Goal: Navigation & Orientation: Understand site structure

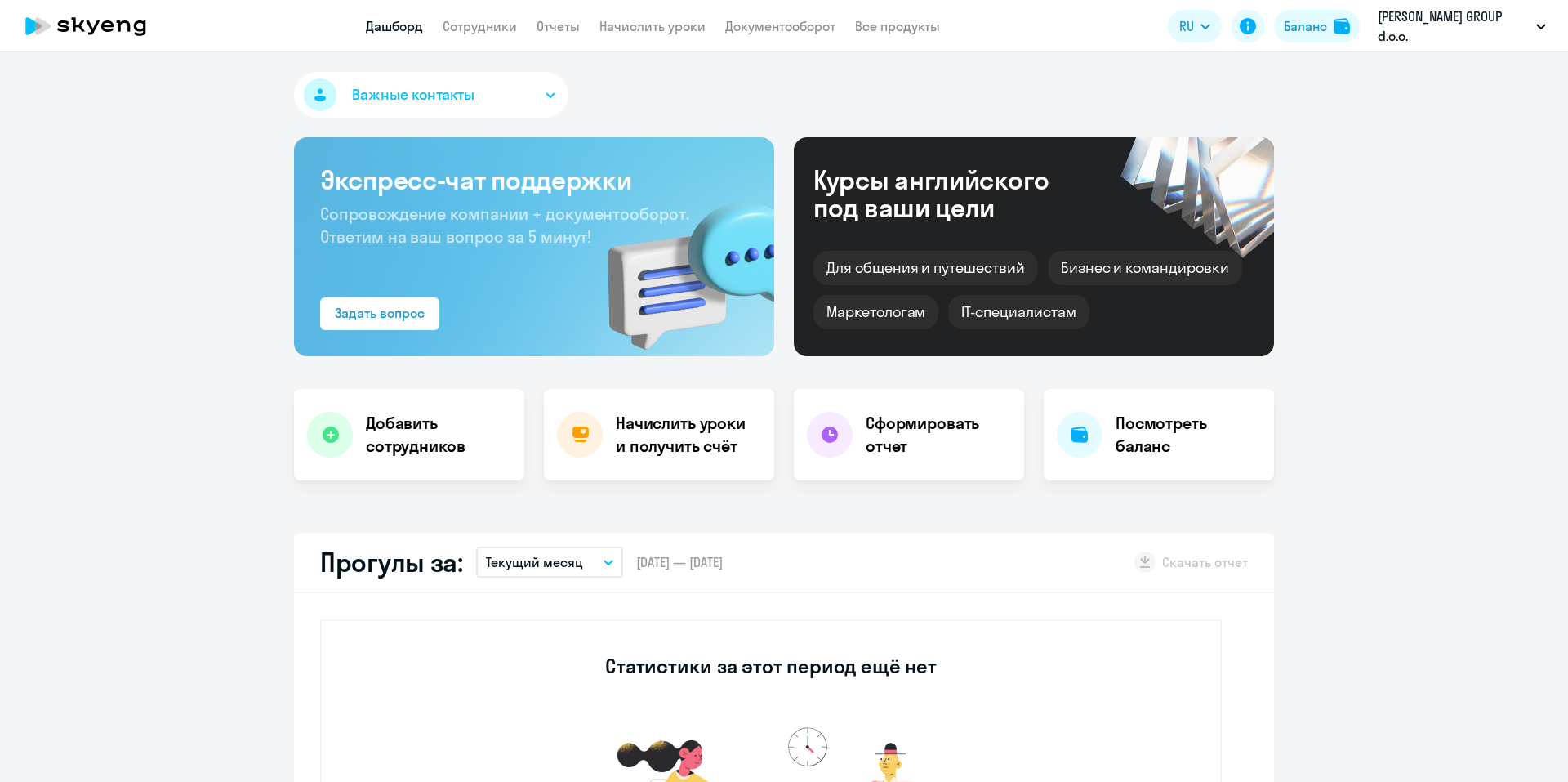
select select "30"
click at [477, 27] on link "Сотрудники" at bounding box center [479, 27] width 74 height 17
select select "30"
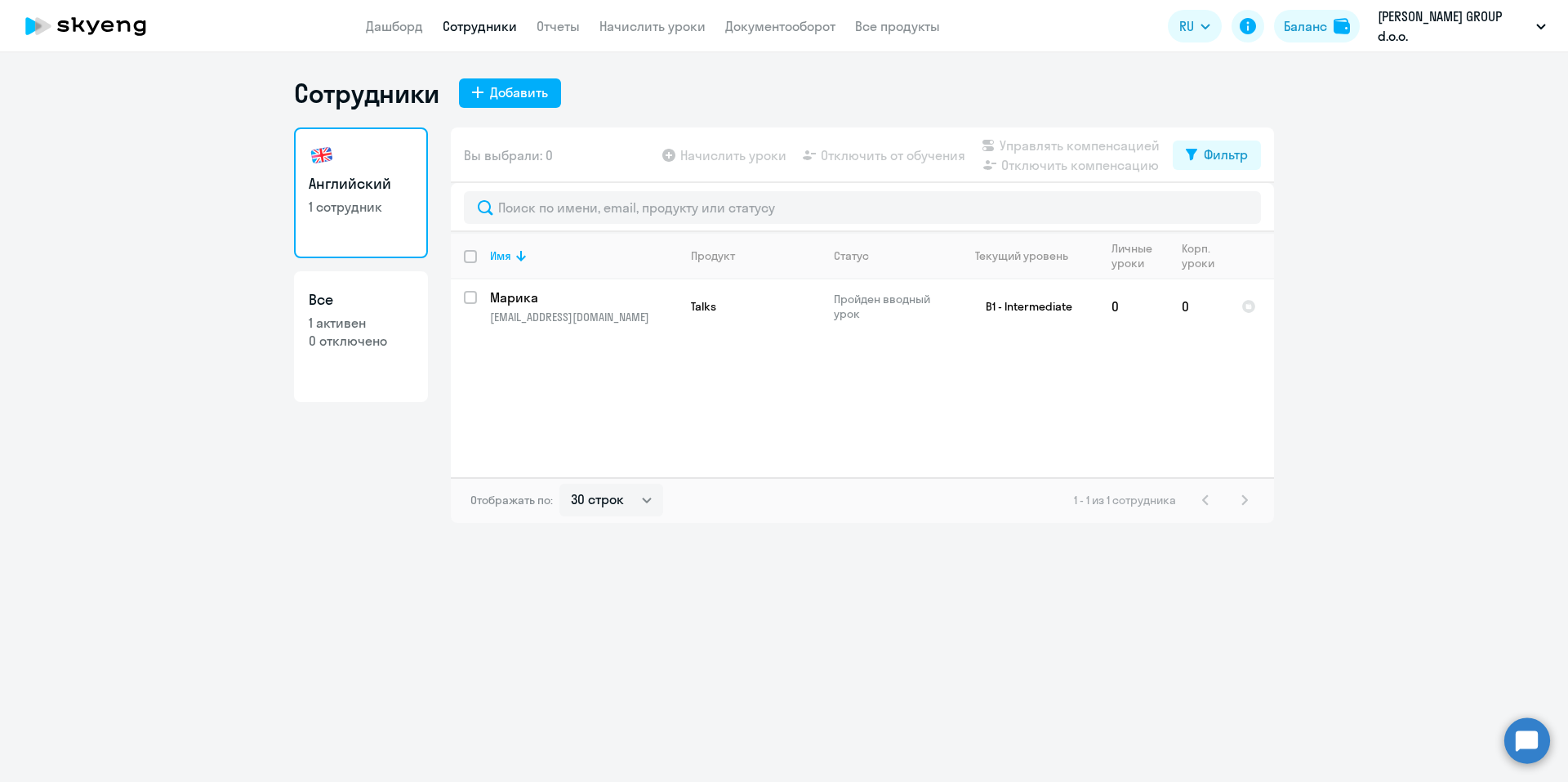
click at [313, 310] on h3 "Все" at bounding box center [361, 299] width 104 height 21
select select "30"
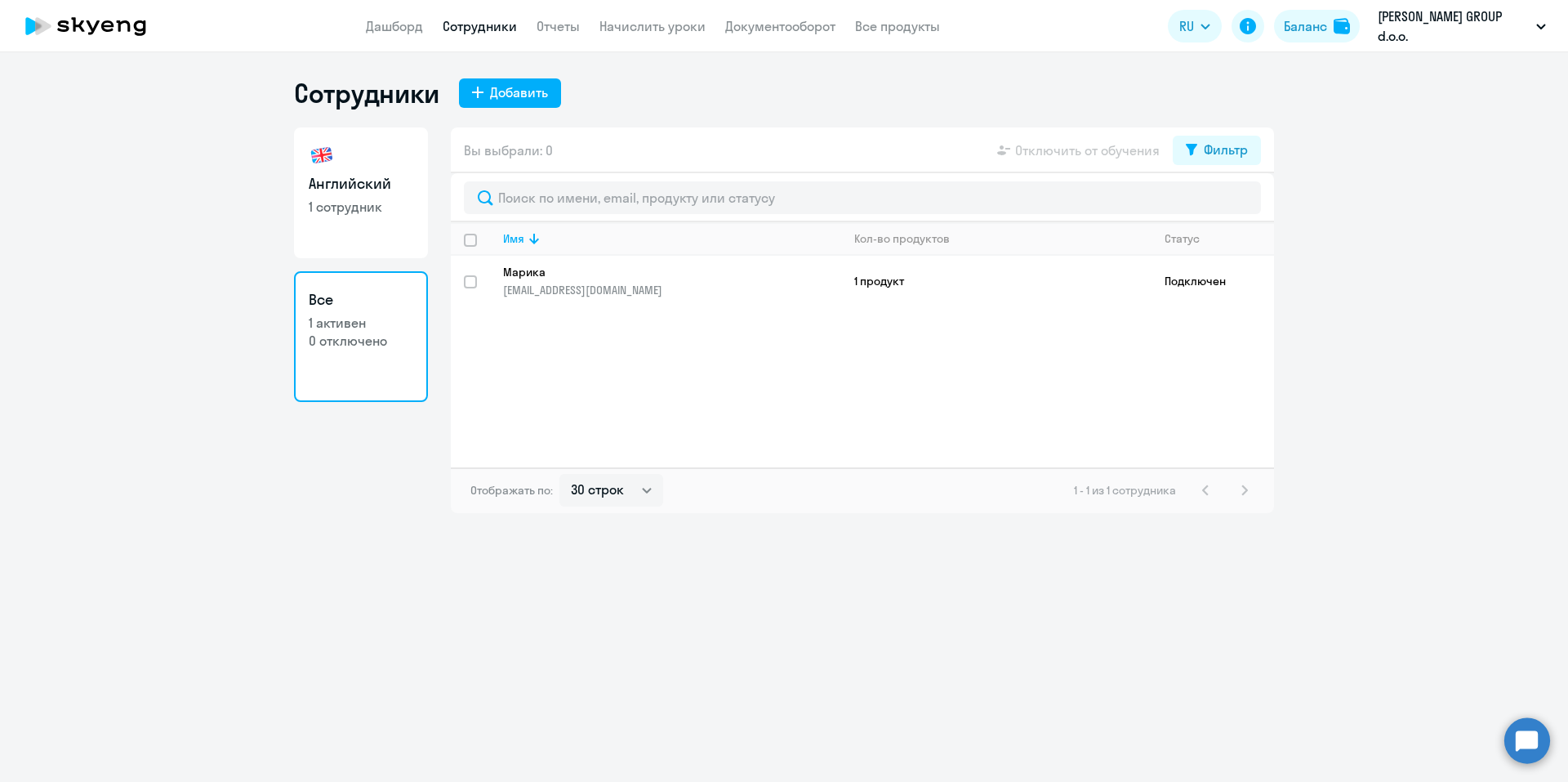
click at [334, 212] on p "1 сотрудник" at bounding box center [361, 207] width 104 height 18
select select "30"
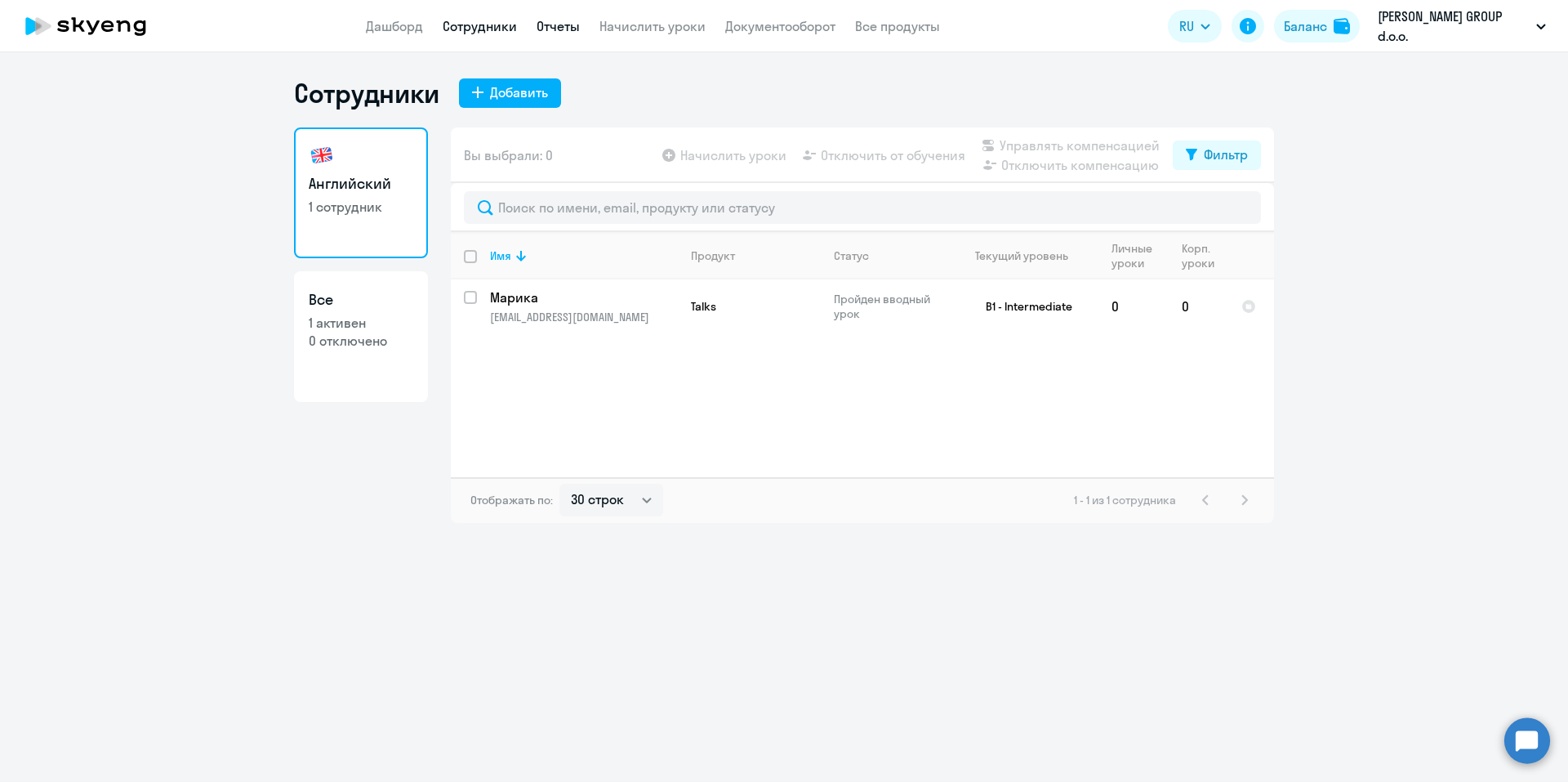
click at [572, 30] on link "Отчеты" at bounding box center [557, 27] width 43 height 17
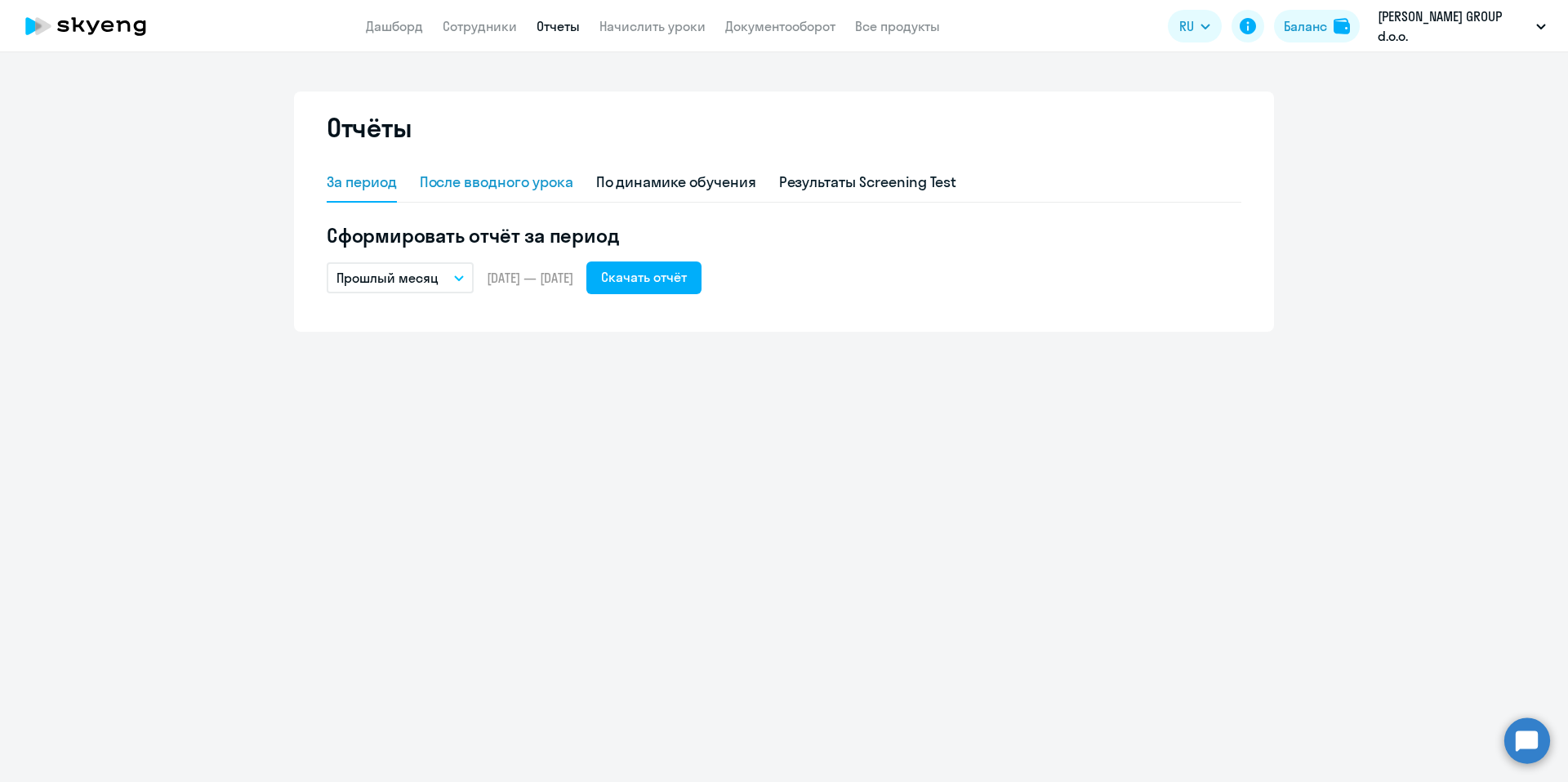
click at [460, 186] on div "После вводного урока" at bounding box center [497, 182] width 154 height 21
select select "10"
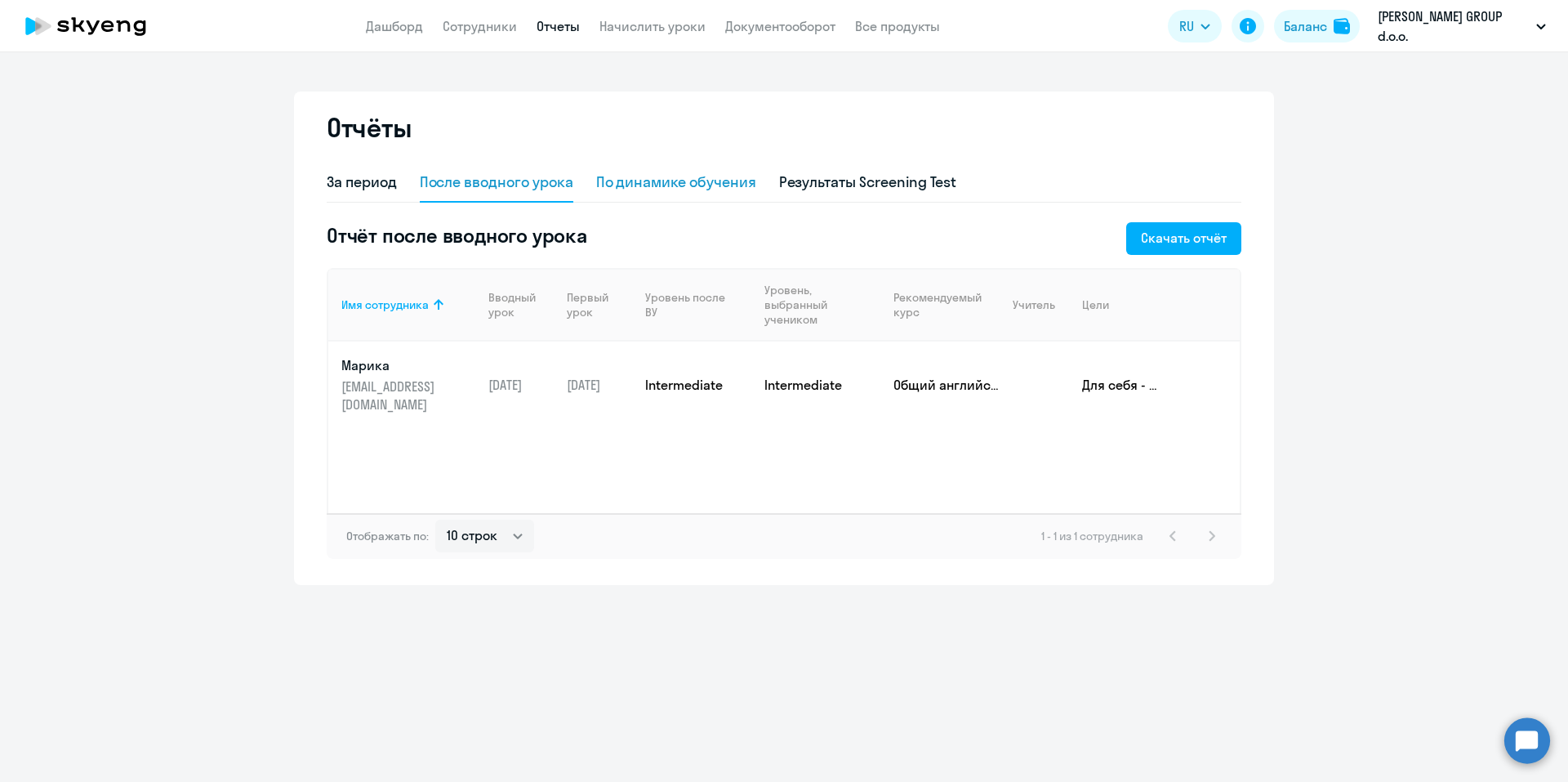
click at [636, 185] on div "По динамике обучения" at bounding box center [676, 182] width 160 height 21
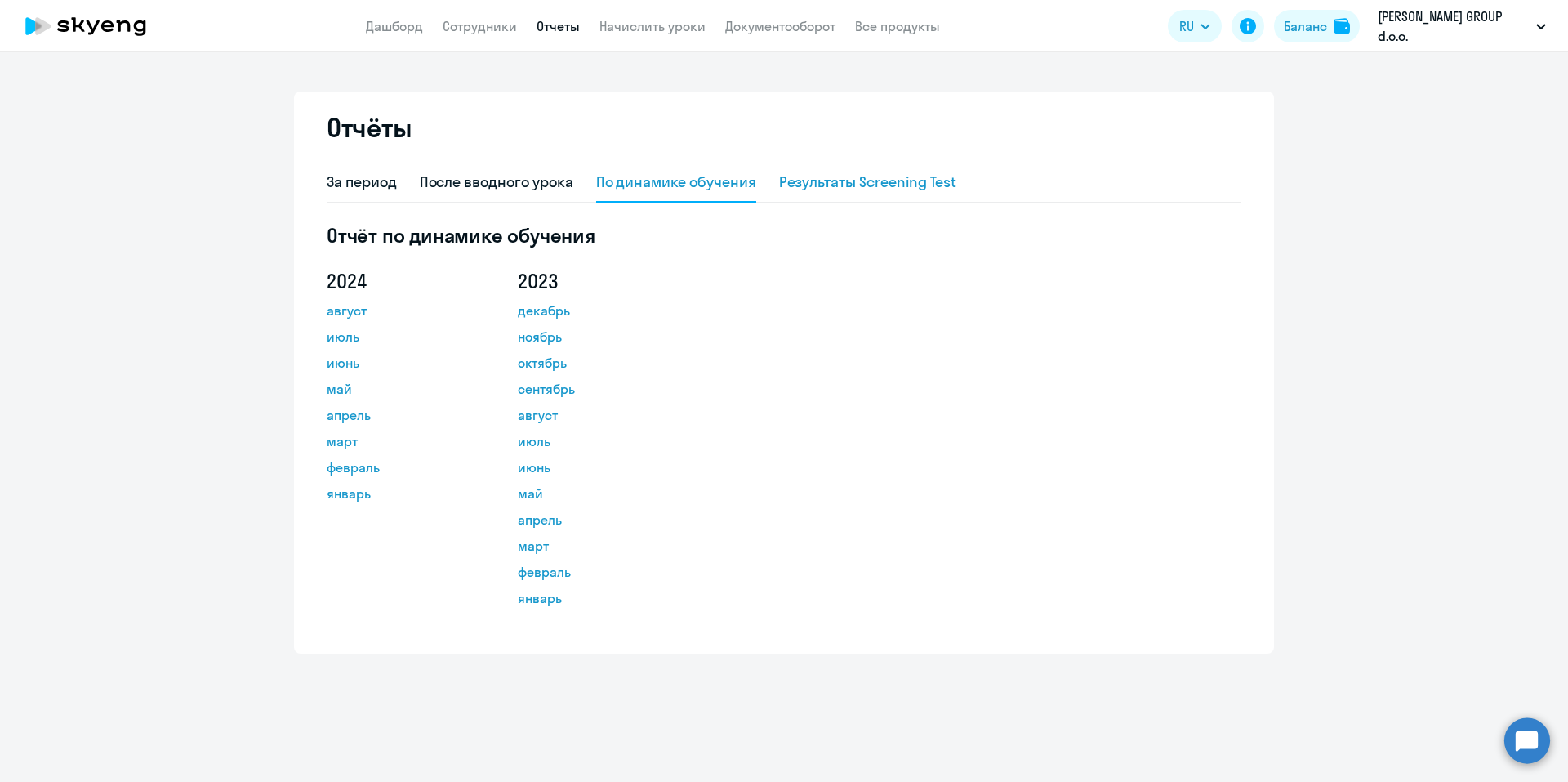
click at [798, 189] on div "Результаты Screening Test" at bounding box center [868, 182] width 178 height 21
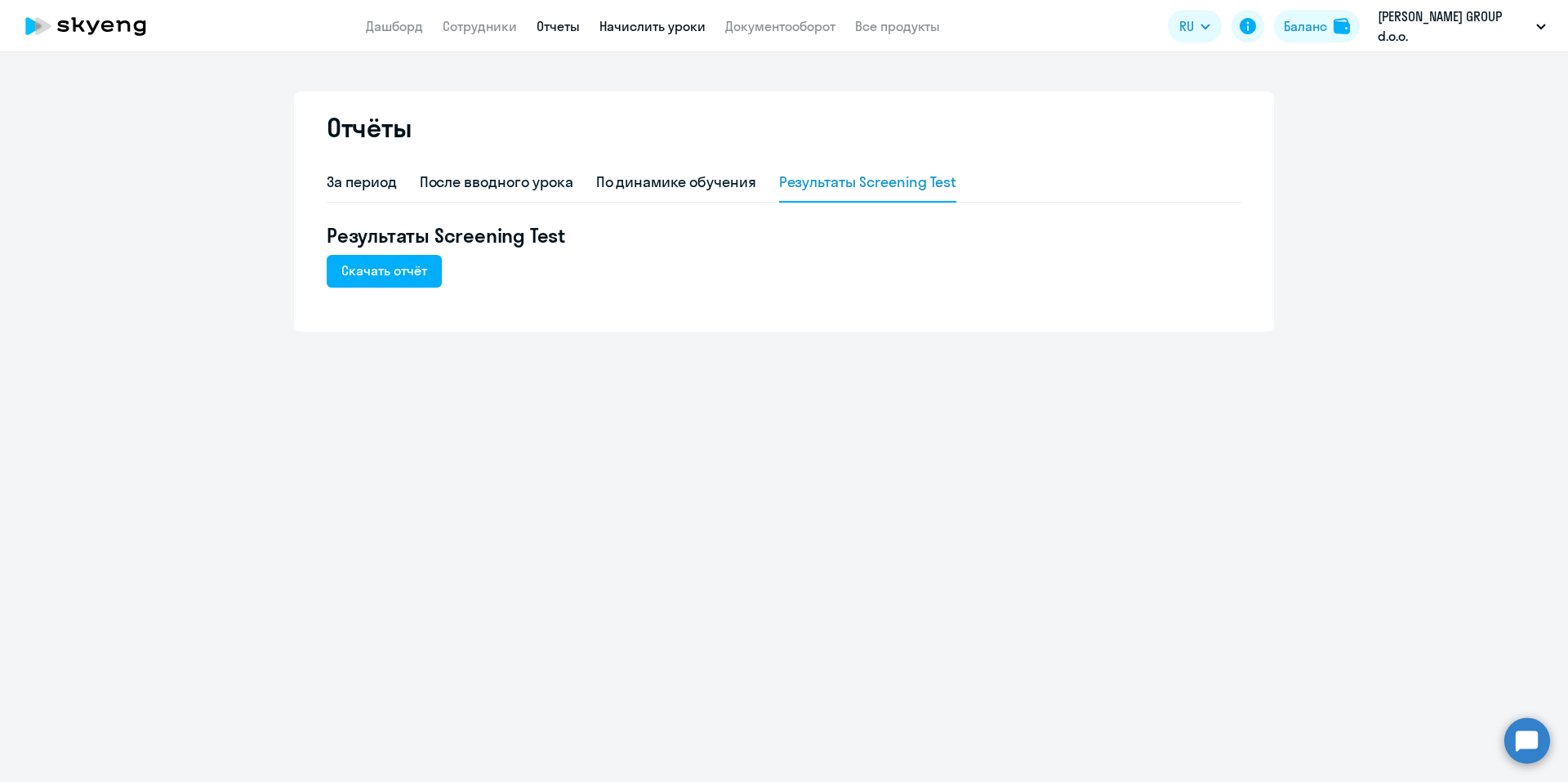
click at [663, 29] on link "Начислить уроки" at bounding box center [652, 27] width 106 height 17
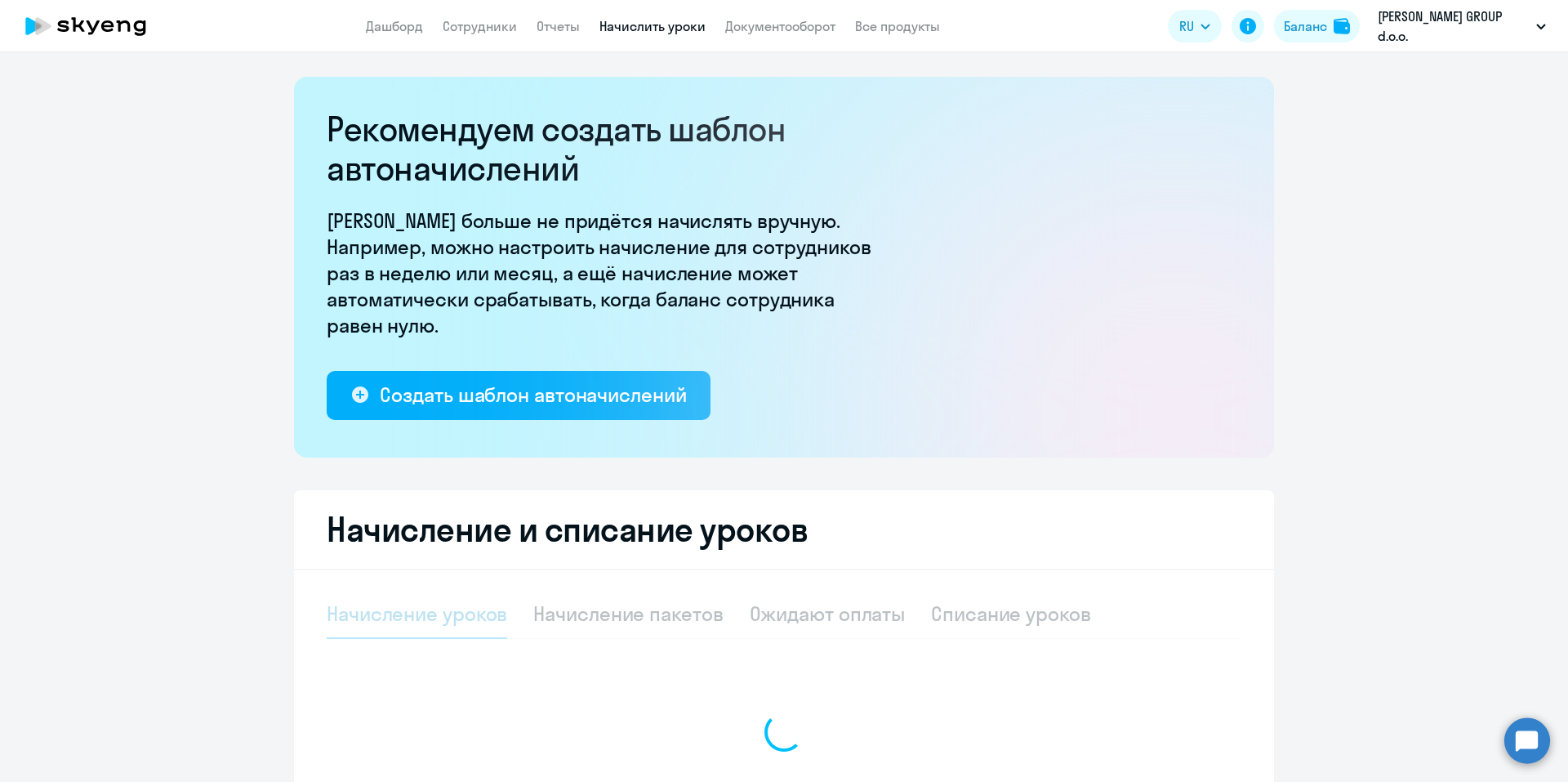
select select "10"
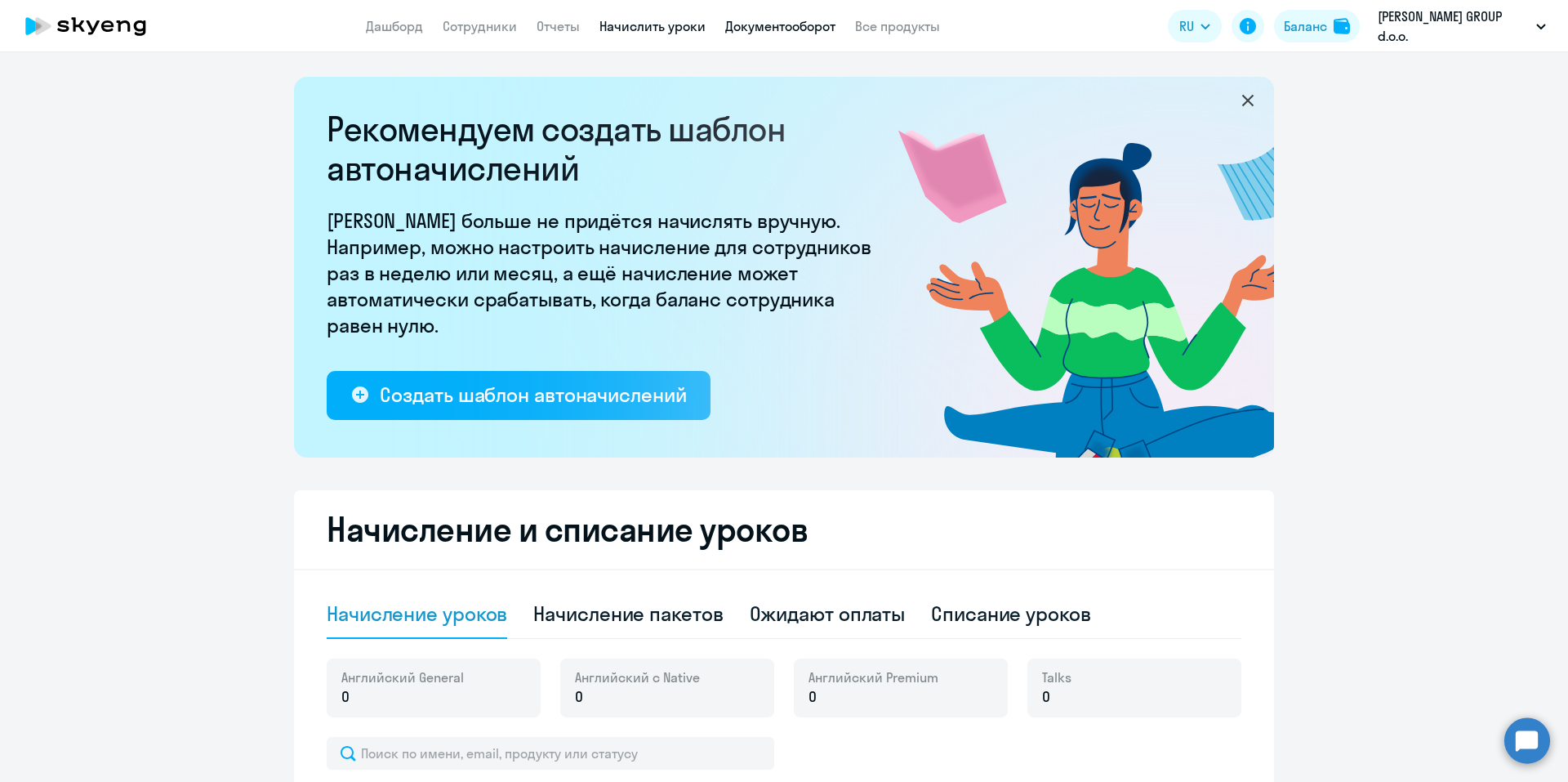
click at [806, 22] on link "Документооборот" at bounding box center [780, 27] width 110 height 17
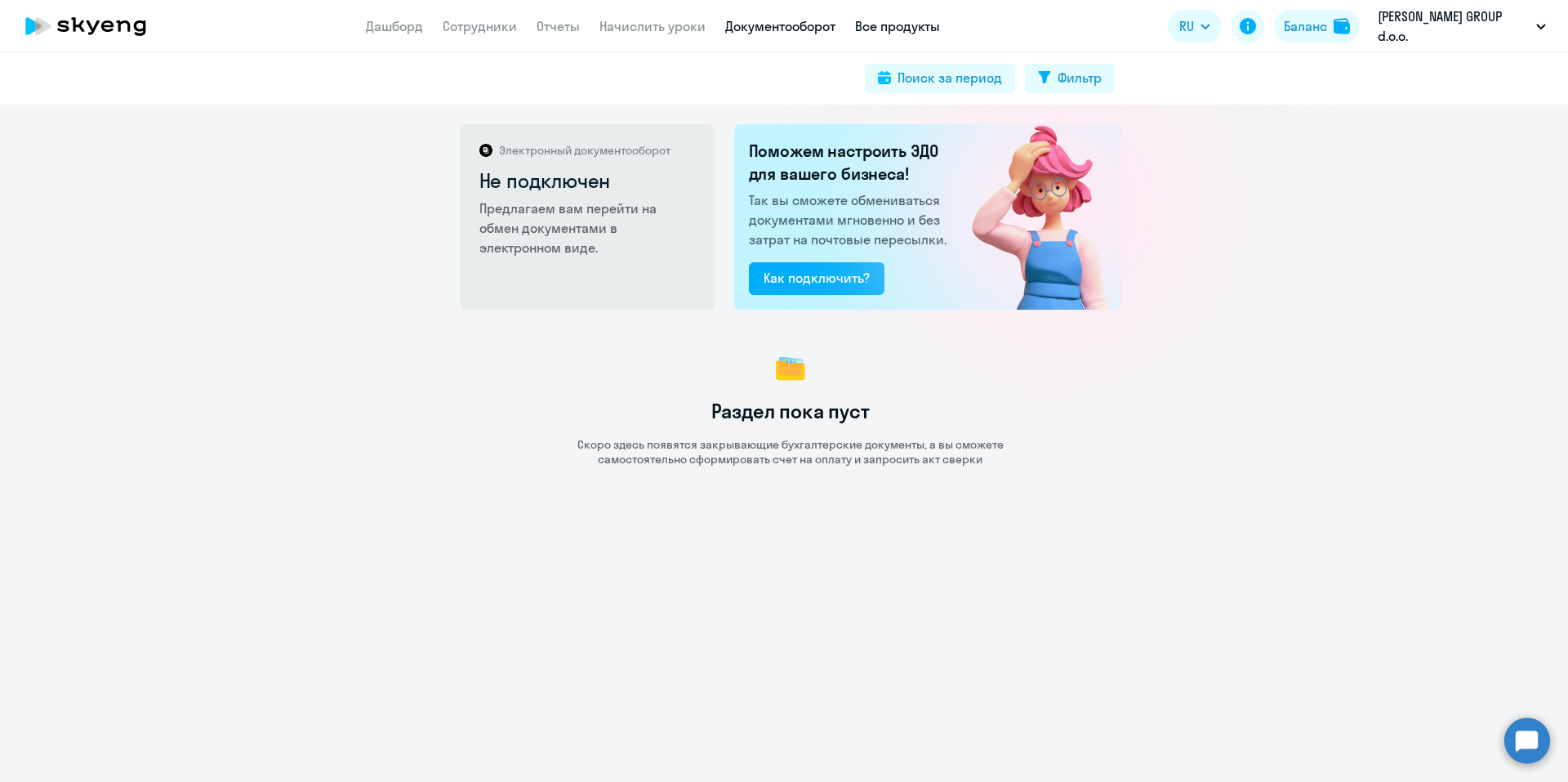
click at [884, 33] on link "Все продукты" at bounding box center [897, 27] width 85 height 17
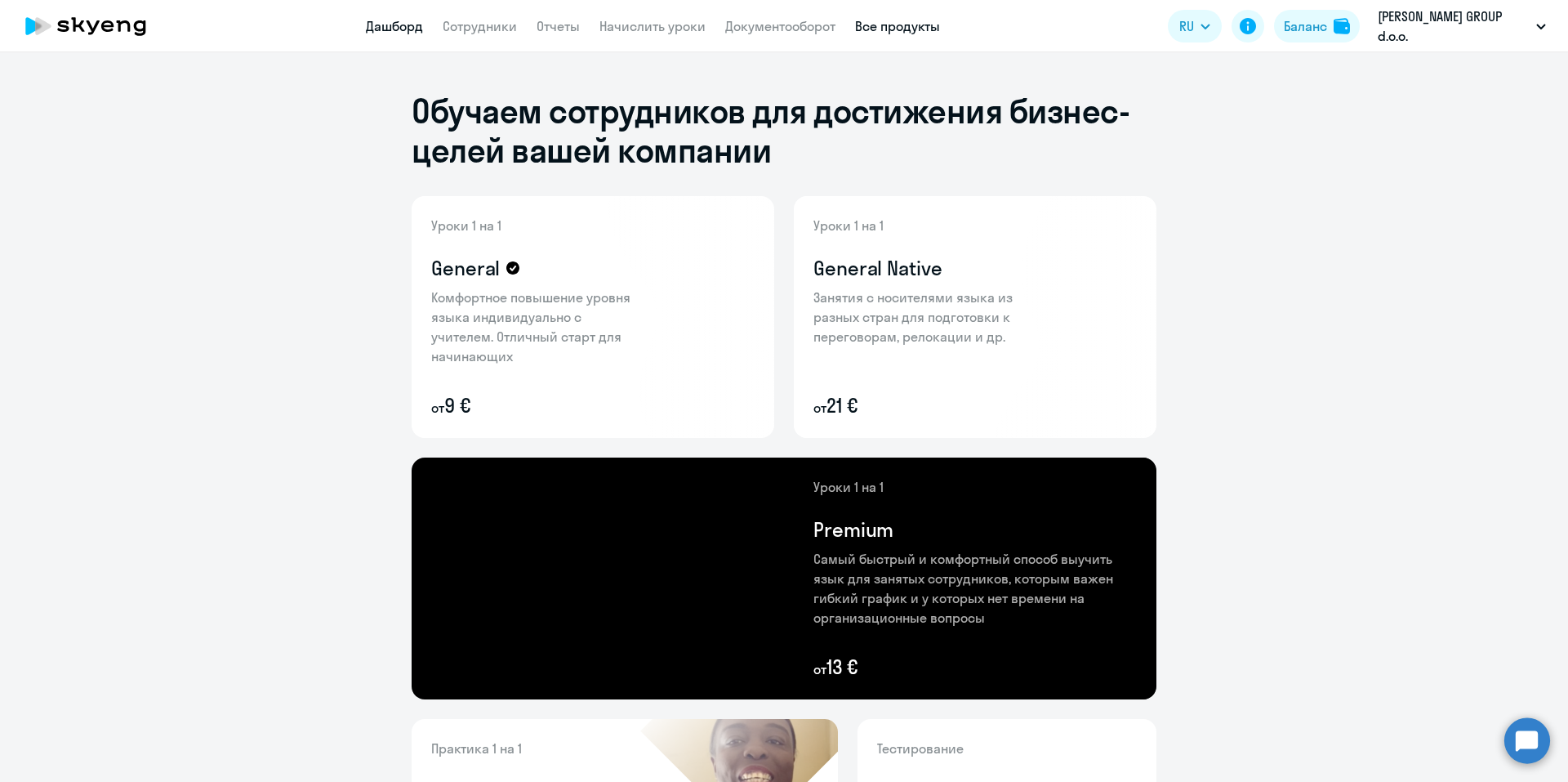
click at [381, 29] on link "Дашборд" at bounding box center [394, 27] width 57 height 17
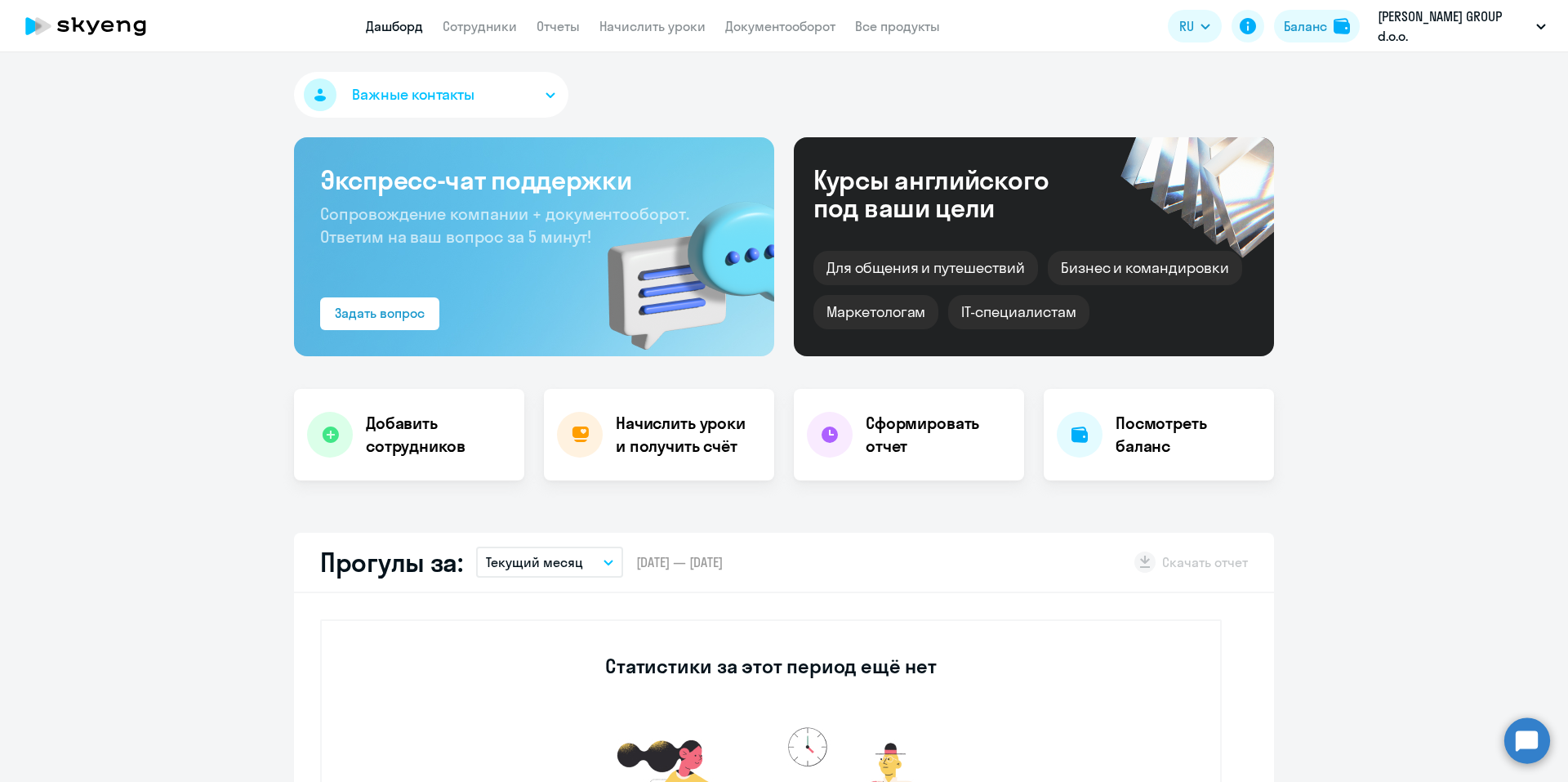
select select "30"
click at [1534, 19] on button "[PERSON_NAME] GROUP d.o.o." at bounding box center [1461, 26] width 184 height 39
click at [1386, 14] on p "[PERSON_NAME] GROUP d.o.o." at bounding box center [1453, 26] width 152 height 39
click at [75, 25] on icon at bounding box center [78, 25] width 13 height 15
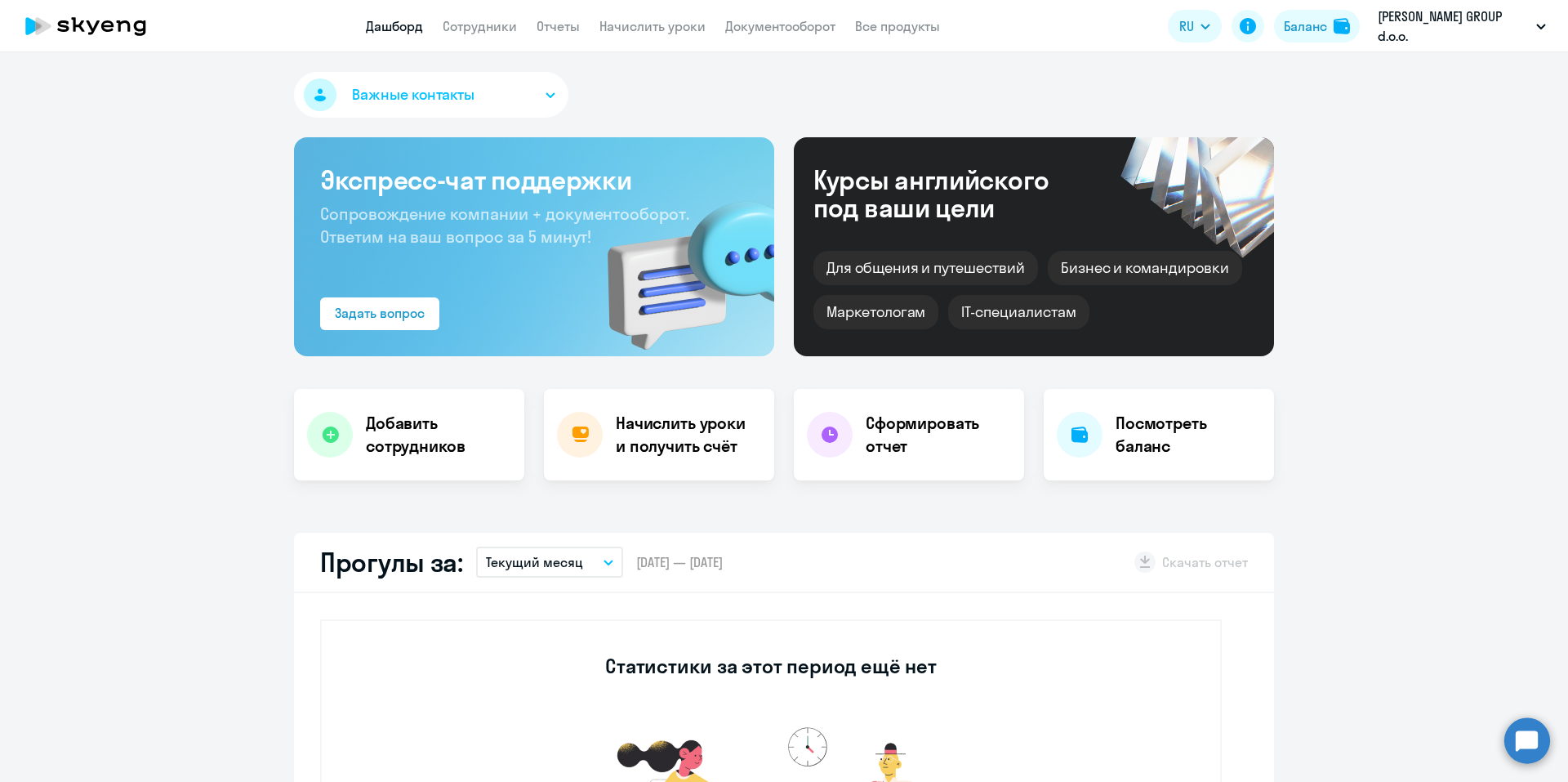
click at [75, 25] on icon at bounding box center [78, 25] width 13 height 15
click at [886, 27] on link "Все продукты" at bounding box center [897, 27] width 85 height 17
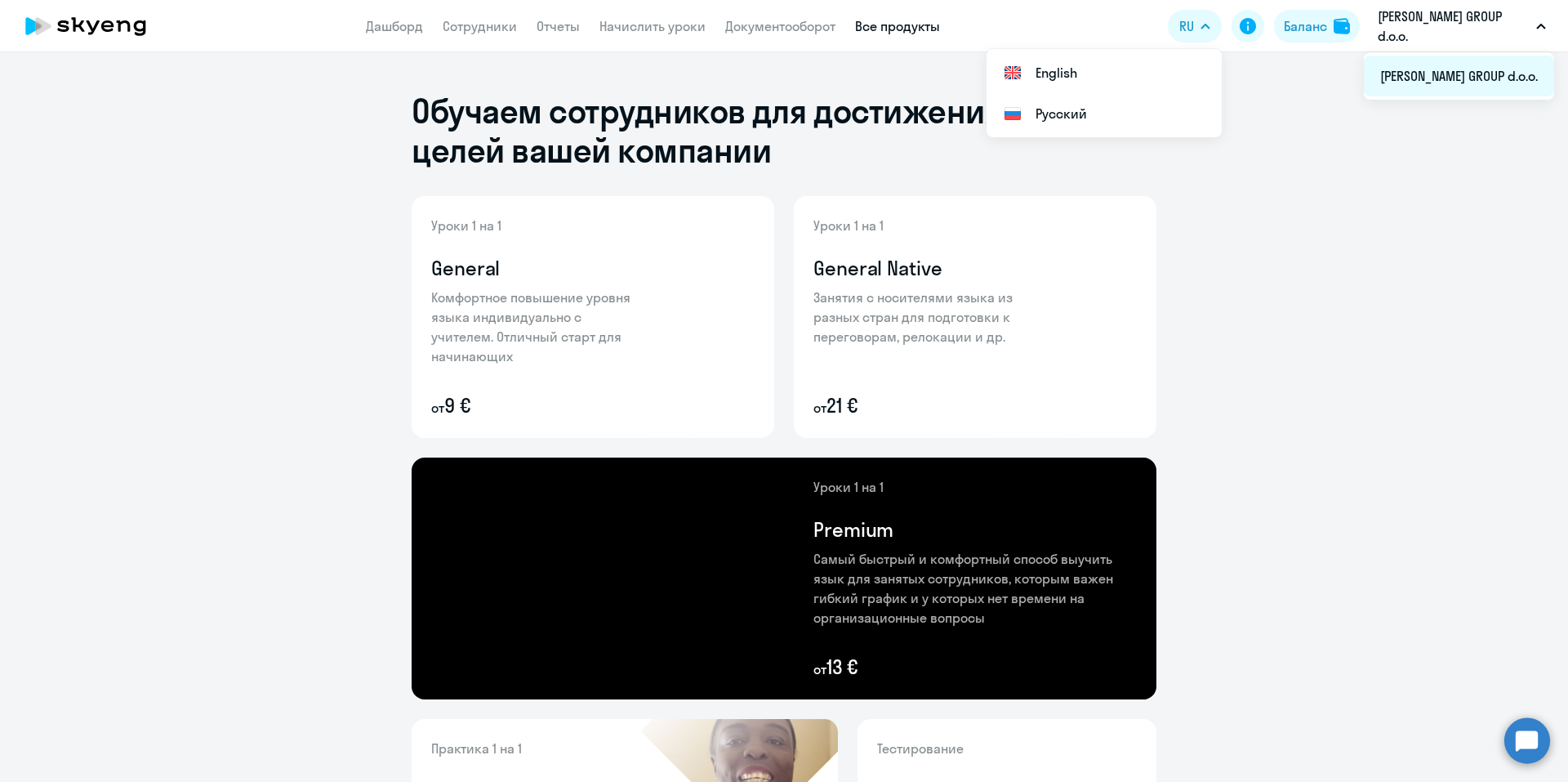
click at [1444, 77] on li "[PERSON_NAME] GROUP d.o.o." at bounding box center [1459, 76] width 191 height 41
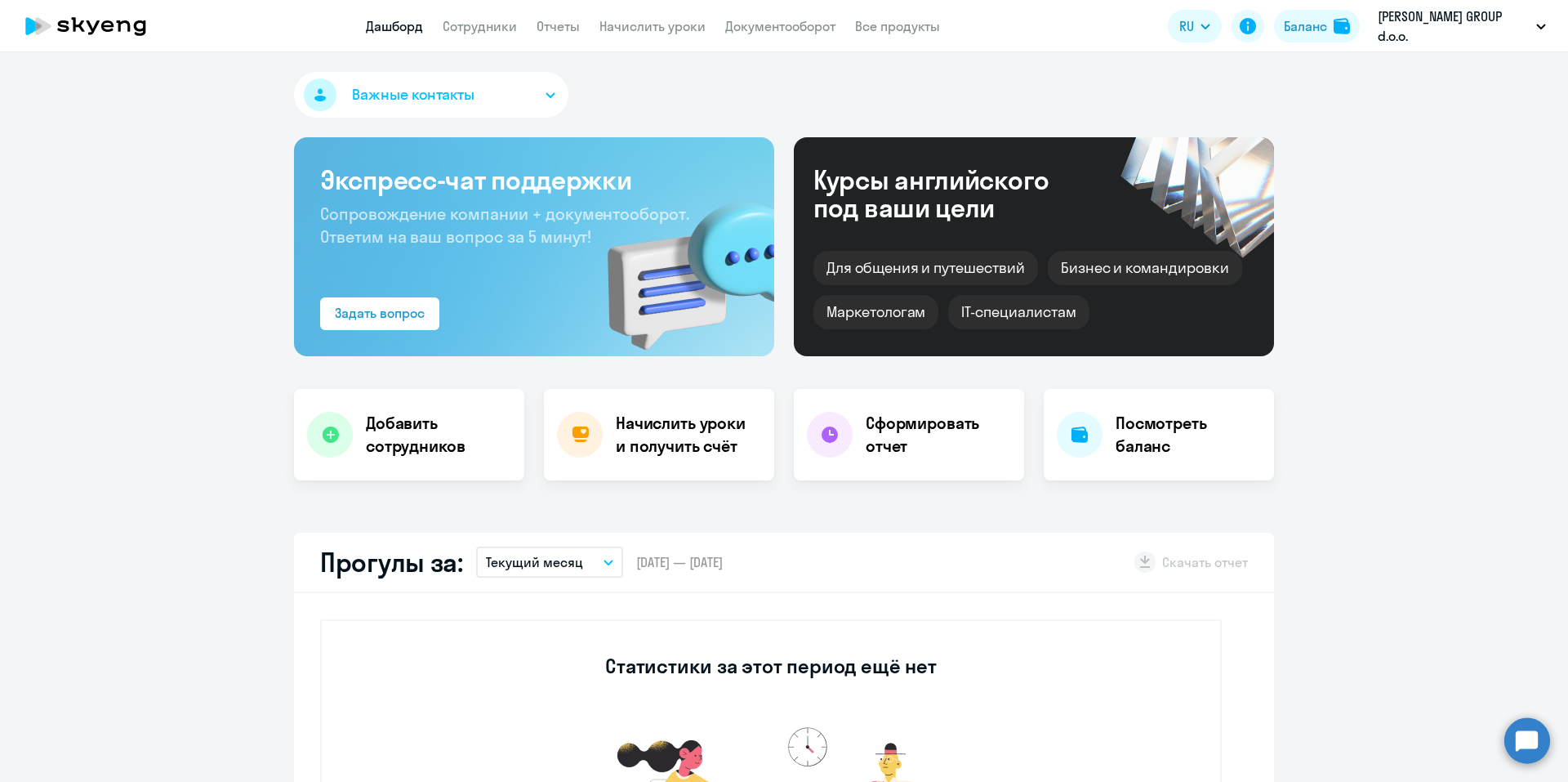
select select "30"
click at [524, 92] on button "Важные контакты" at bounding box center [431, 94] width 274 height 46
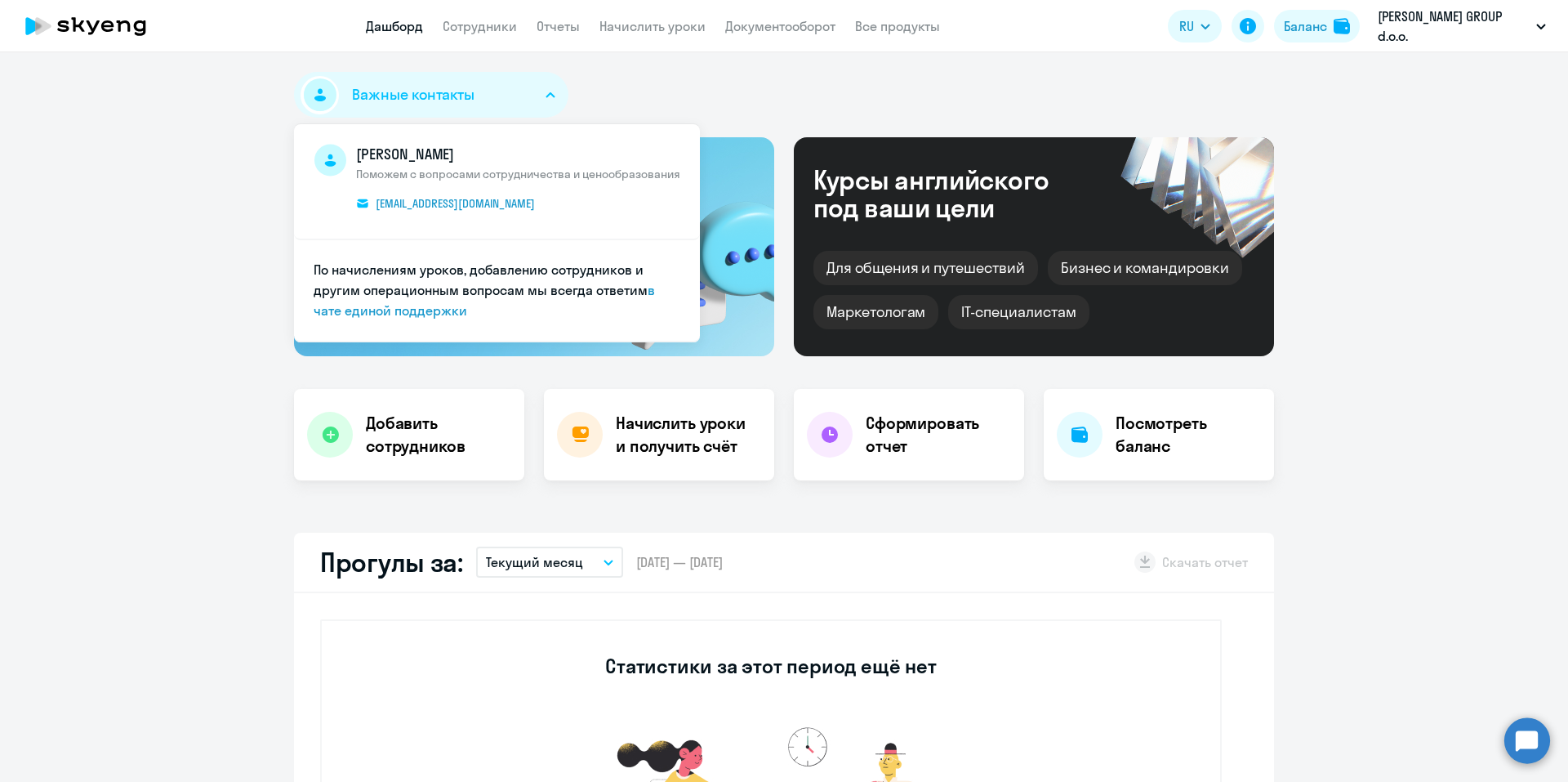
click at [524, 92] on button "Важные контакты" at bounding box center [431, 94] width 274 height 46
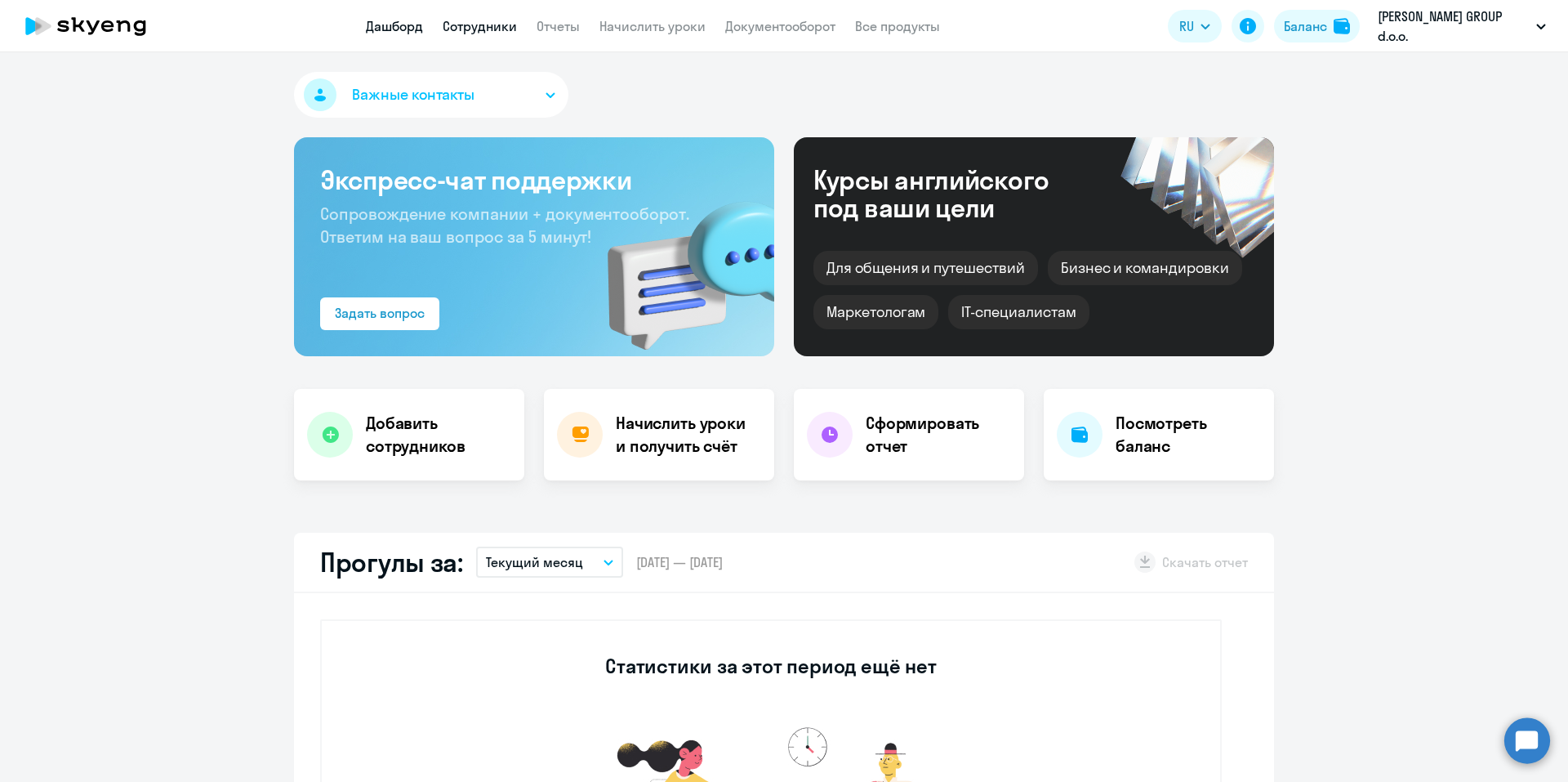
click at [513, 25] on link "Сотрудники" at bounding box center [479, 27] width 74 height 17
select select "30"
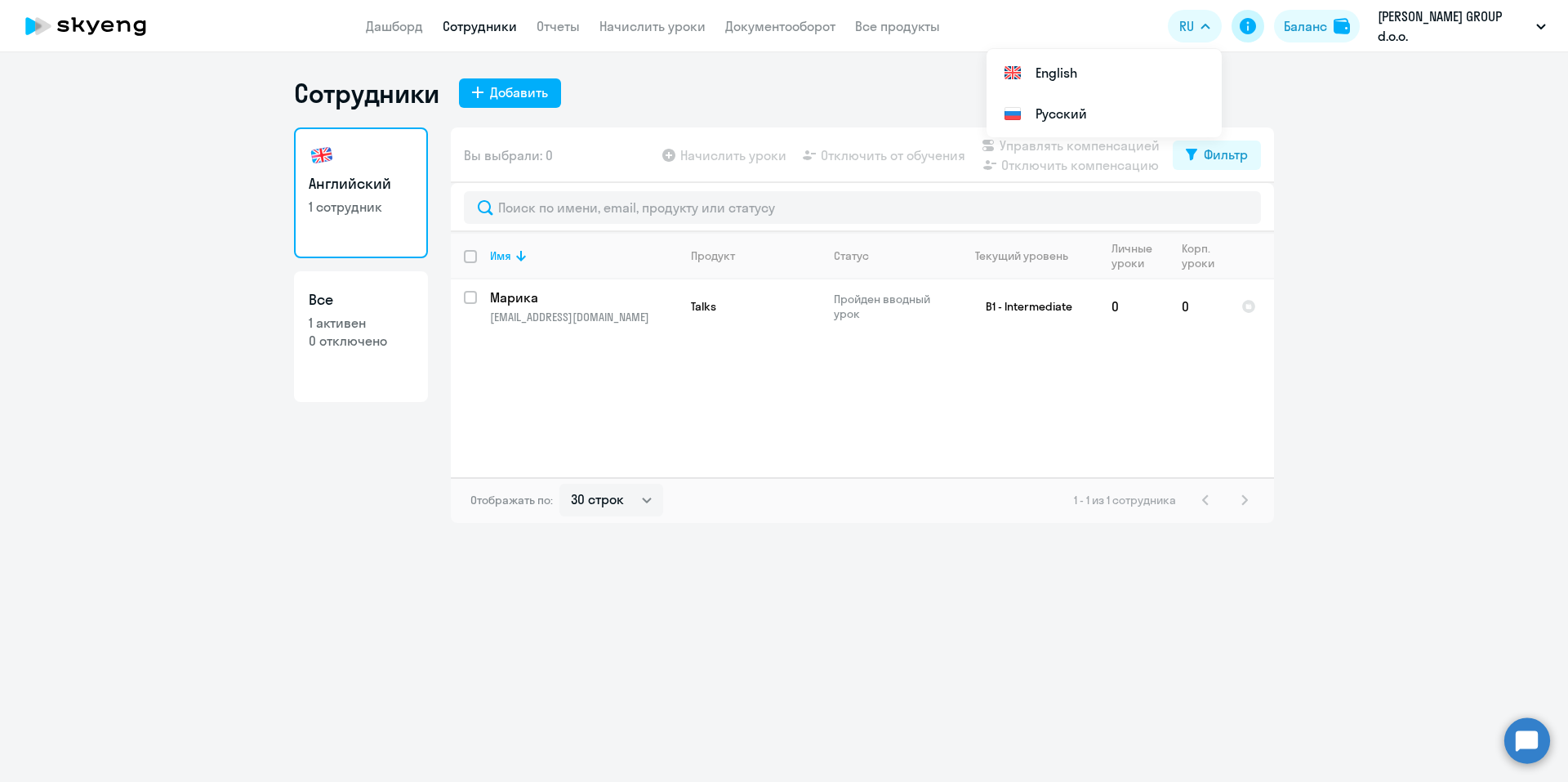
click at [1243, 30] on icon at bounding box center [1248, 27] width 16 height 17
click at [384, 31] on link "Дашборд" at bounding box center [394, 27] width 57 height 17
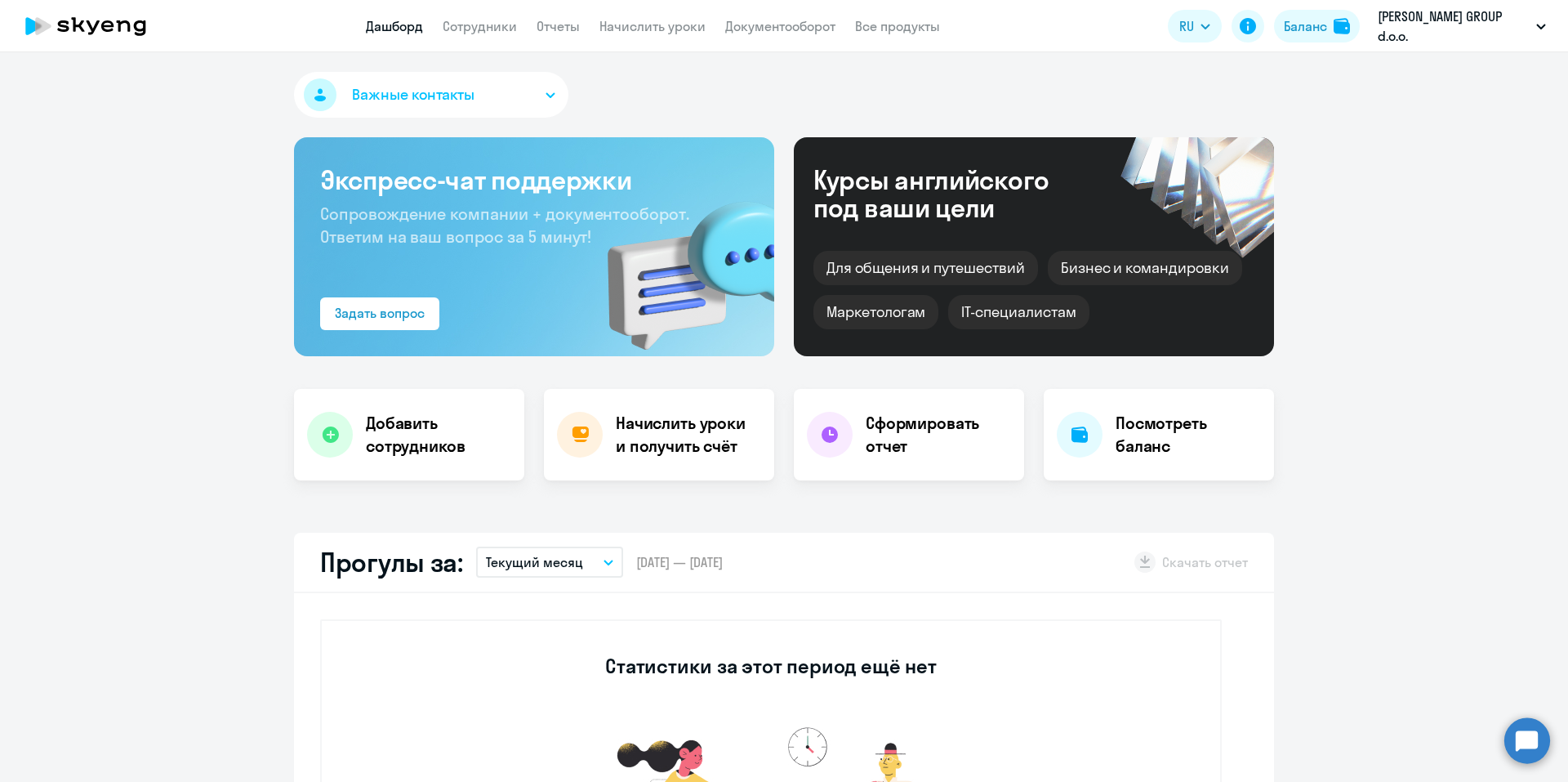
select select "30"
